Goal: Find specific page/section: Find specific page/section

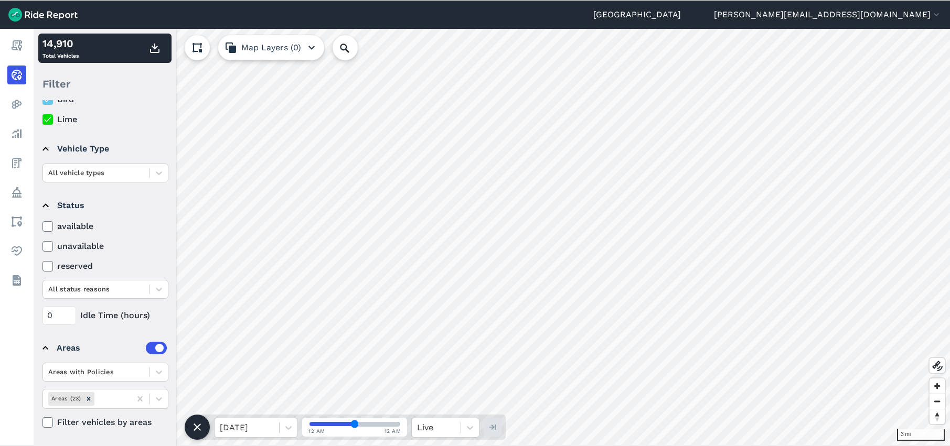
scroll to position [40, 0]
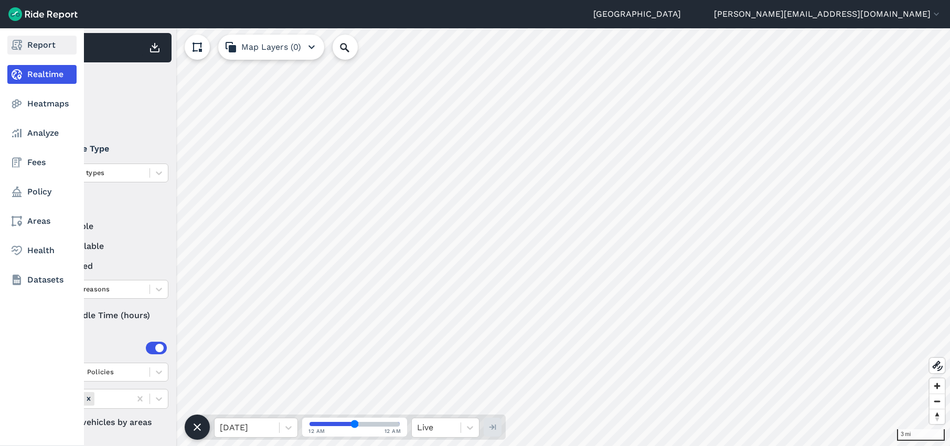
click at [27, 49] on link "Report" at bounding box center [41, 45] width 69 height 19
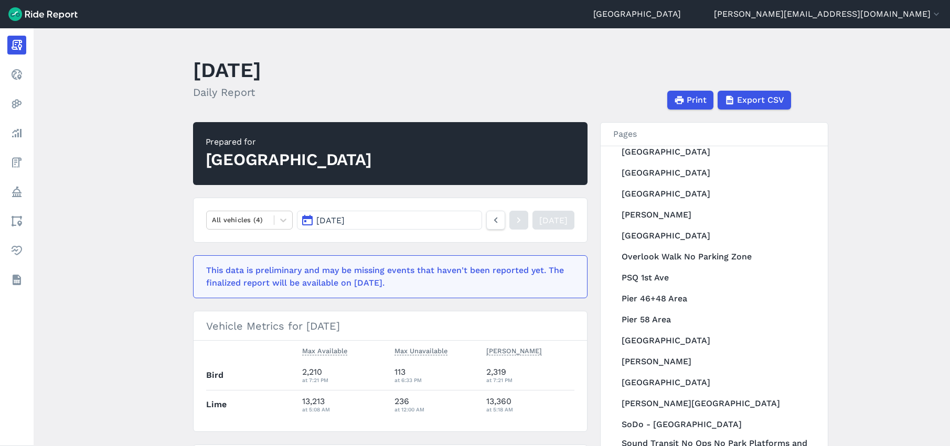
scroll to position [1231, 0]
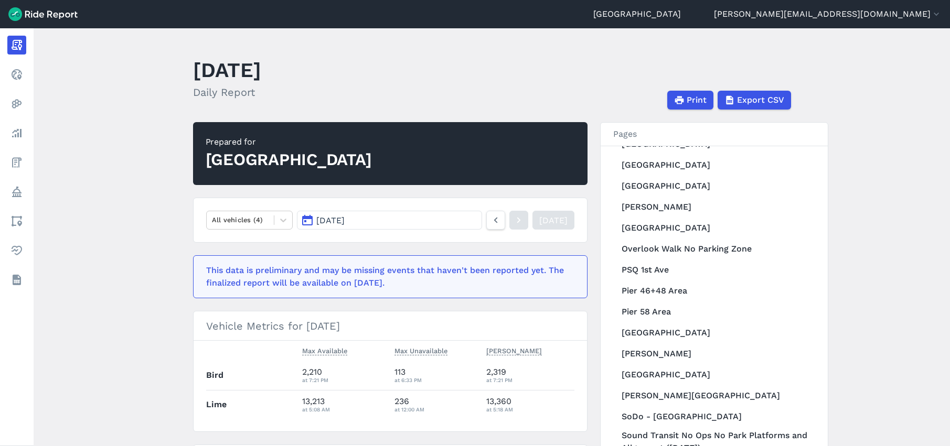
click at [435, 218] on button "[DATE]" at bounding box center [389, 220] width 185 height 19
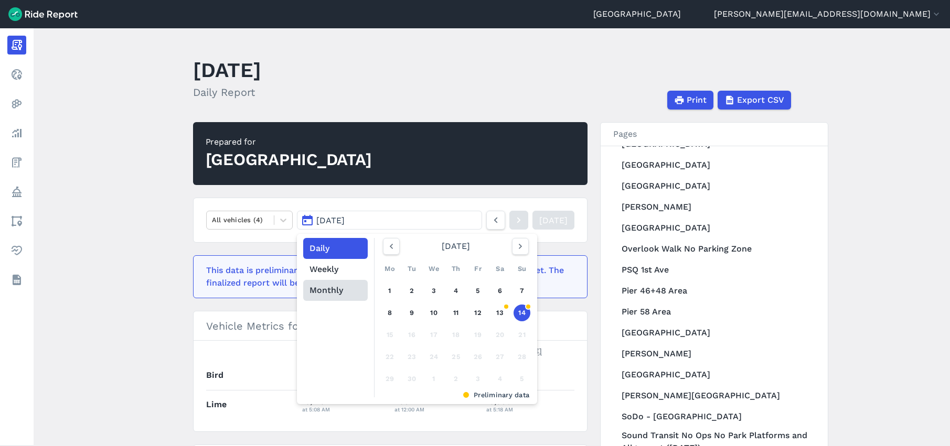
click at [326, 293] on button "Monthly" at bounding box center [335, 290] width 64 height 21
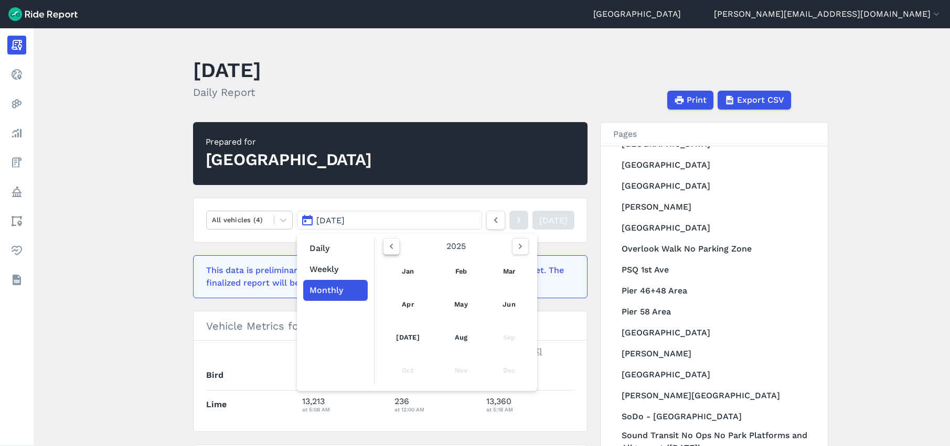
click at [393, 252] on button "button" at bounding box center [391, 246] width 17 height 17
click at [396, 272] on link "Jan" at bounding box center [408, 271] width 46 height 25
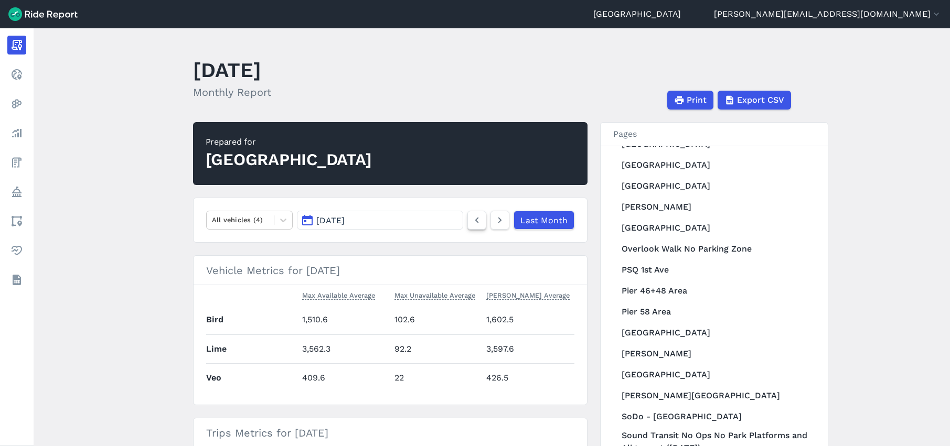
click at [474, 221] on icon at bounding box center [477, 220] width 12 height 13
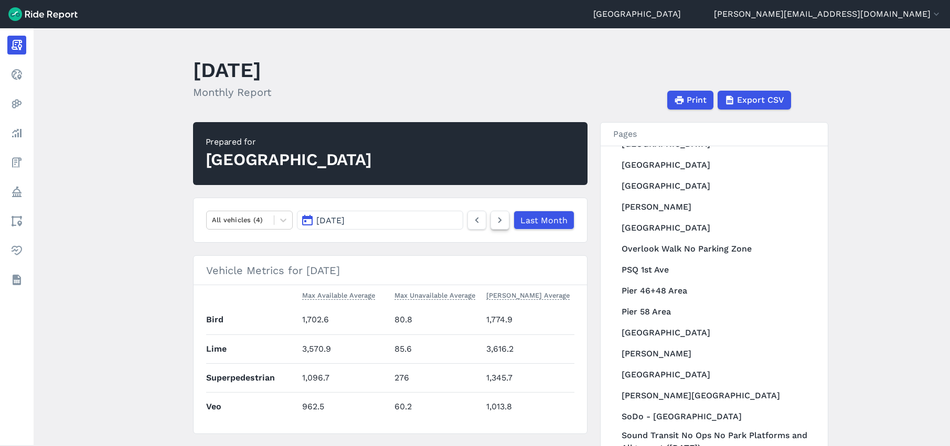
click at [497, 224] on icon at bounding box center [500, 220] width 12 height 13
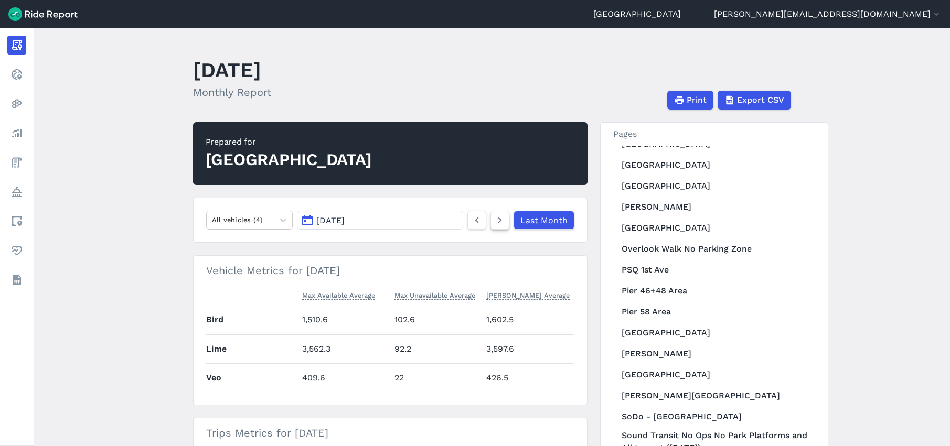
click at [497, 224] on icon at bounding box center [500, 220] width 12 height 13
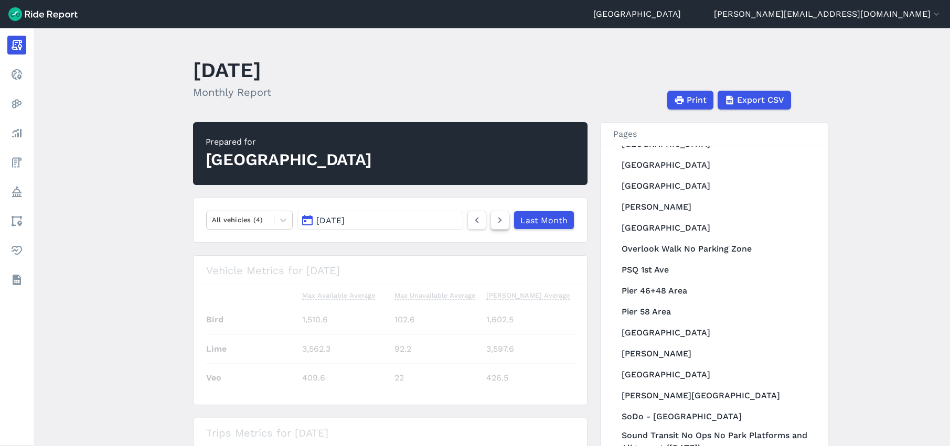
click at [497, 224] on icon at bounding box center [500, 220] width 12 height 13
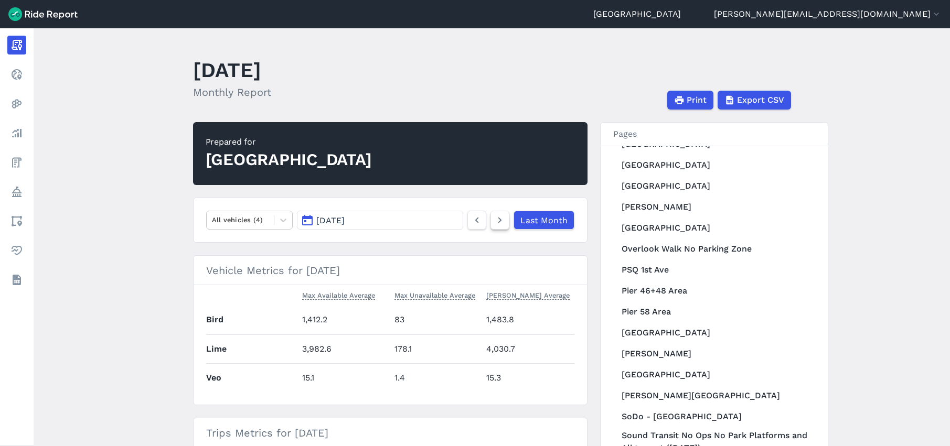
click at [497, 224] on icon at bounding box center [500, 220] width 12 height 13
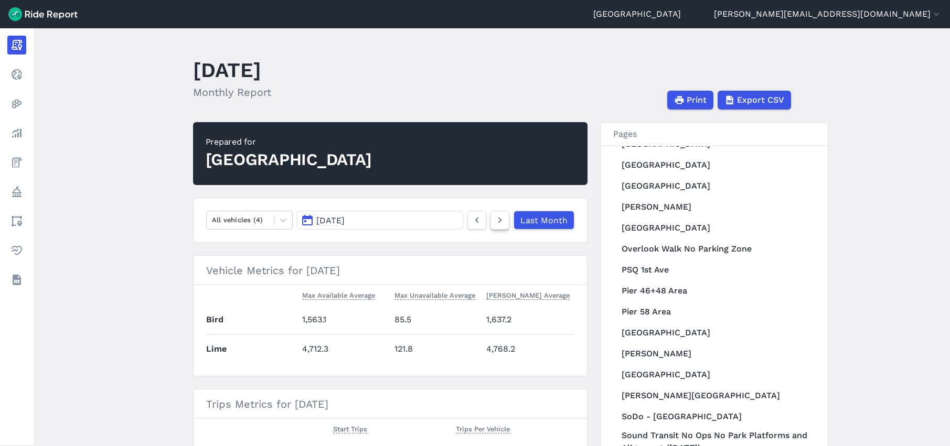
click at [497, 224] on icon at bounding box center [500, 220] width 12 height 13
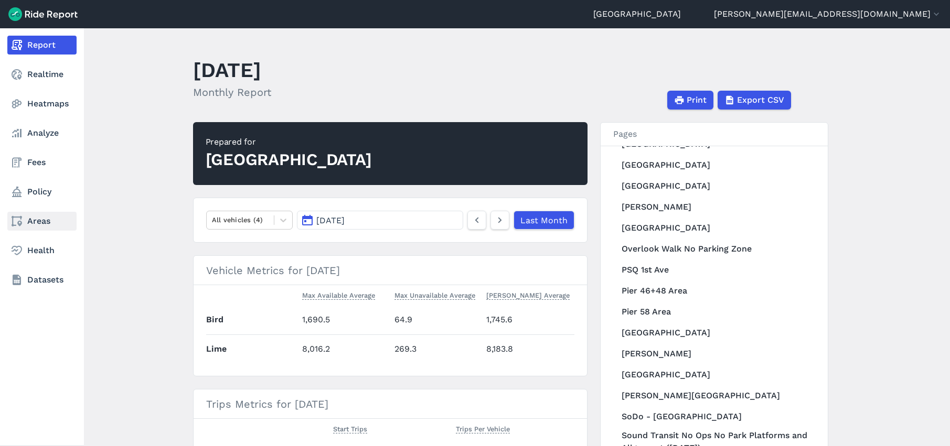
click at [26, 218] on link "Areas" at bounding box center [41, 221] width 69 height 19
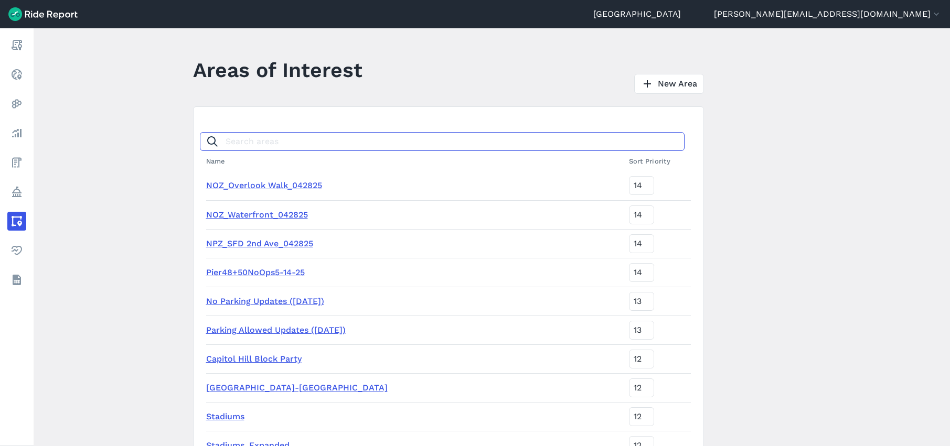
click at [269, 140] on input "Search areas" at bounding box center [442, 141] width 484 height 19
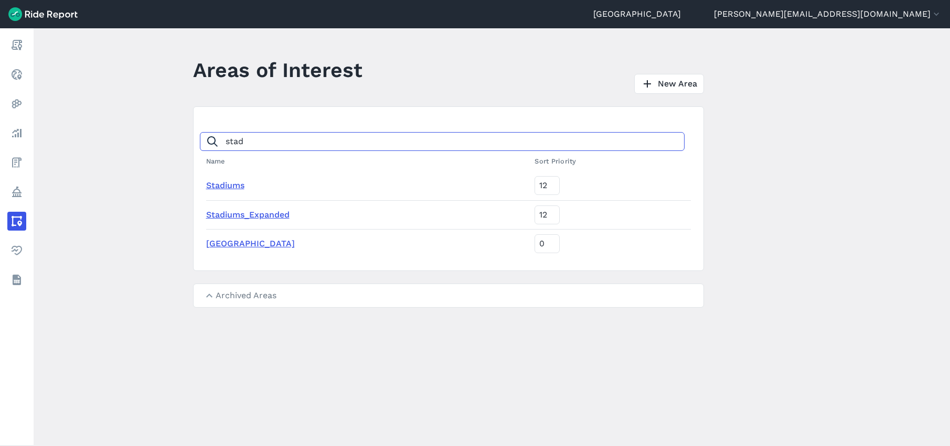
type input "stad"
click at [232, 185] on link "Stadiums" at bounding box center [225, 185] width 38 height 10
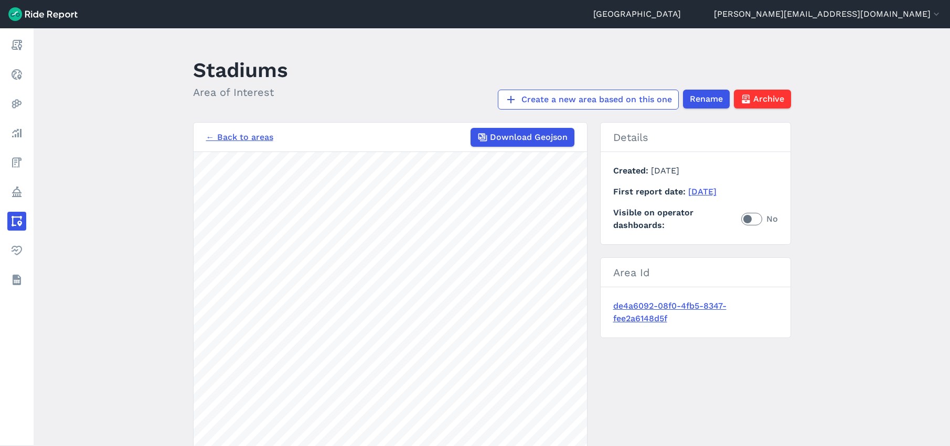
click at [223, 136] on link "← Back to areas" at bounding box center [239, 137] width 67 height 13
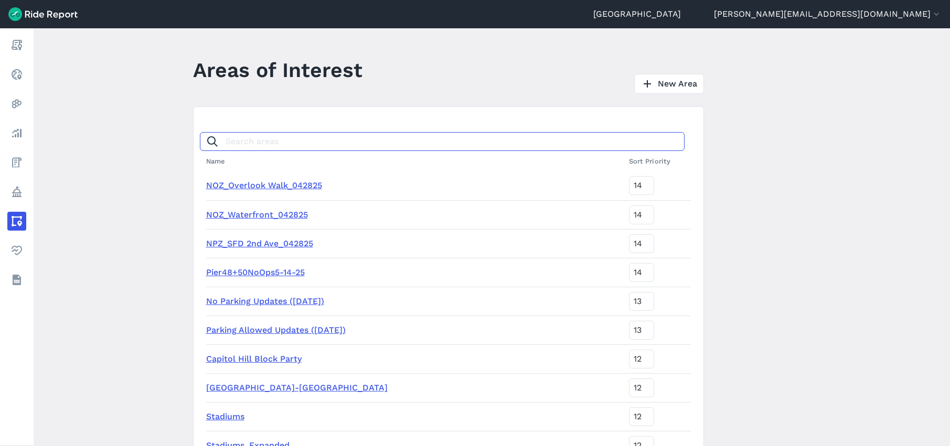
click at [223, 136] on input "Search areas" at bounding box center [442, 141] width 484 height 19
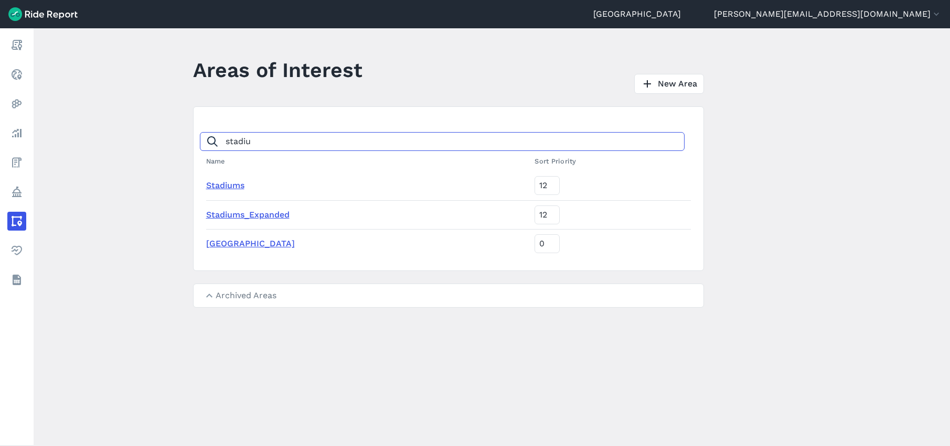
type input "stadiu"
click at [231, 243] on link "[GEOGRAPHIC_DATA]" at bounding box center [250, 244] width 89 height 10
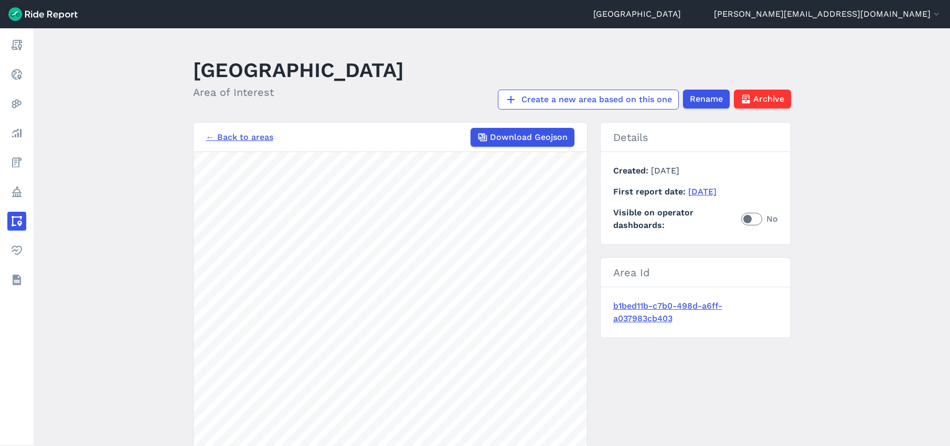
click at [244, 139] on link "← Back to areas" at bounding box center [239, 137] width 67 height 13
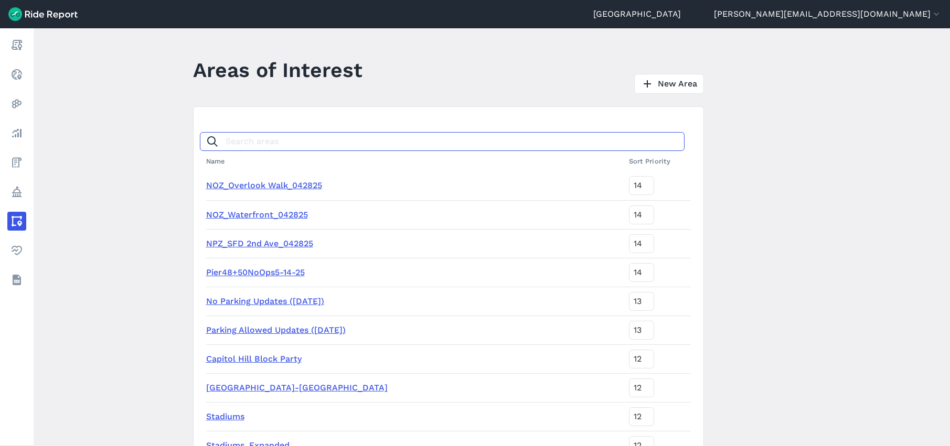
click at [262, 146] on input "Search areas" at bounding box center [442, 141] width 484 height 19
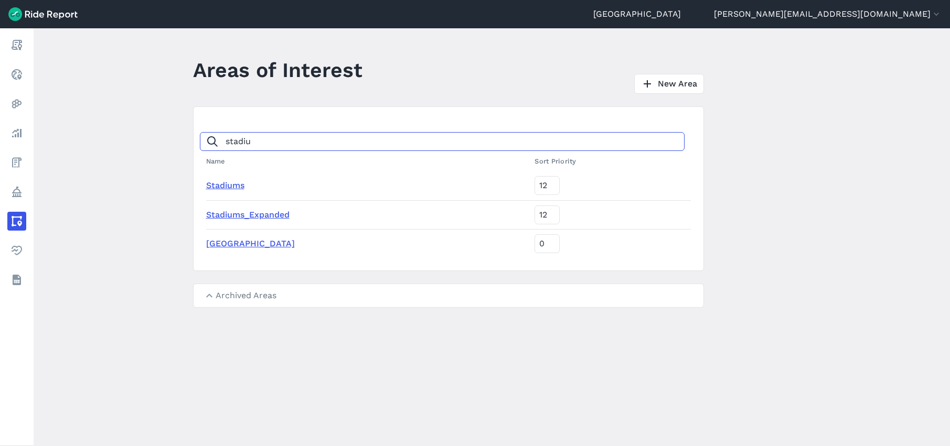
type input "stadiu"
click at [241, 213] on link "Stadiums_Expanded" at bounding box center [247, 215] width 83 height 10
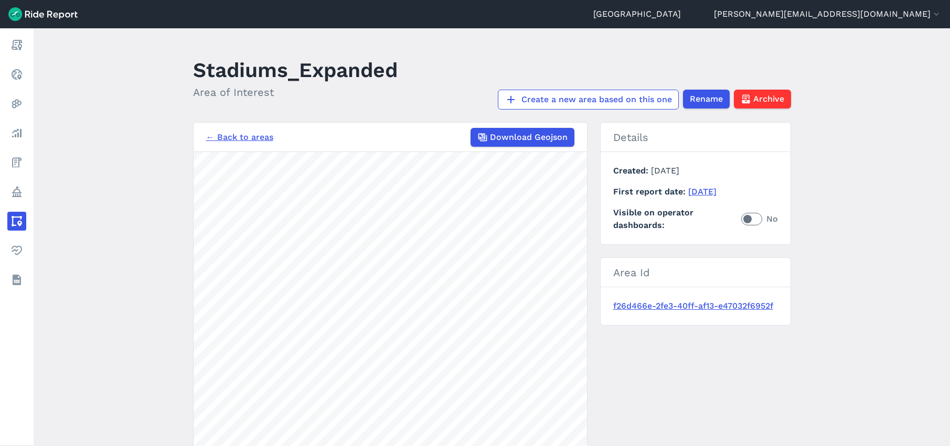
click at [253, 136] on link "← Back to areas" at bounding box center [239, 137] width 67 height 13
